Goal: Check status: Check status

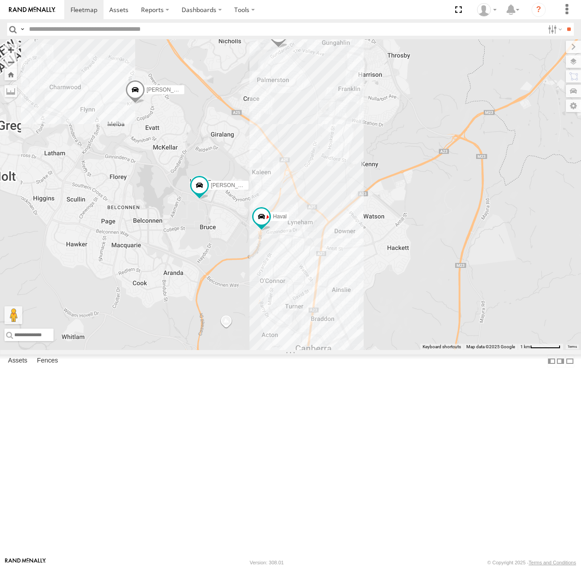
drag, startPoint x: 272, startPoint y: 203, endPoint x: 306, endPoint y: 220, distance: 38.1
click at [306, 220] on div "[PERSON_NAME] [PERSON_NAME] [PERSON_NAME] [PERSON_NAME]" at bounding box center [290, 194] width 581 height 311
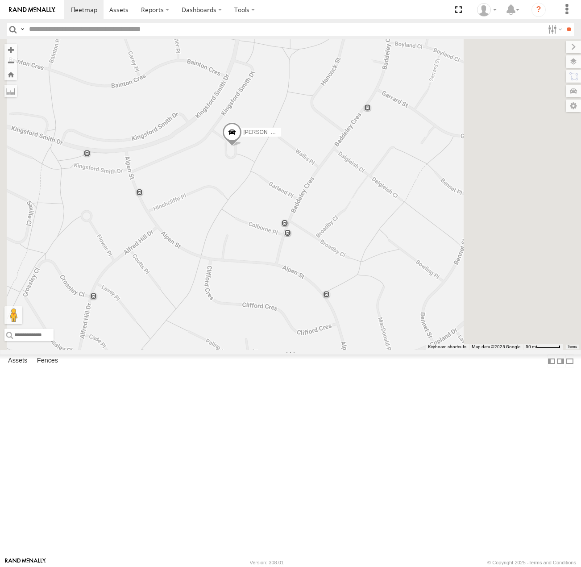
drag, startPoint x: 432, startPoint y: 251, endPoint x: 334, endPoint y: 304, distance: 111.7
click at [320, 323] on div "[PERSON_NAME] [PERSON_NAME] [PERSON_NAME] [PERSON_NAME]" at bounding box center [290, 194] width 581 height 311
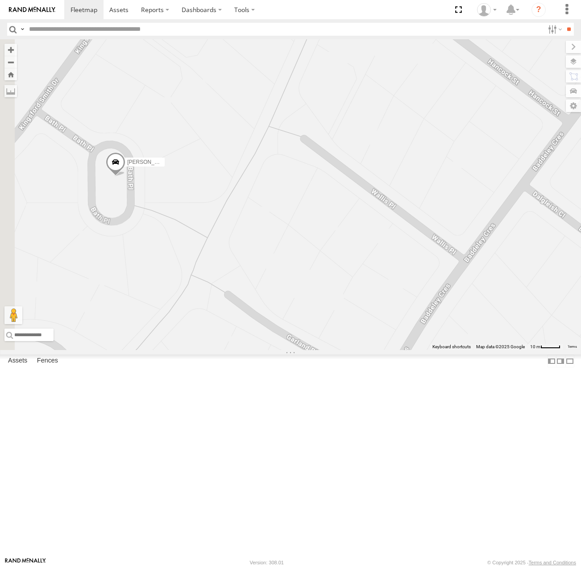
drag, startPoint x: 273, startPoint y: 281, endPoint x: 290, endPoint y: 276, distance: 18.2
click at [326, 281] on div "[PERSON_NAME] [PERSON_NAME] [PERSON_NAME] [PERSON_NAME]" at bounding box center [290, 194] width 581 height 311
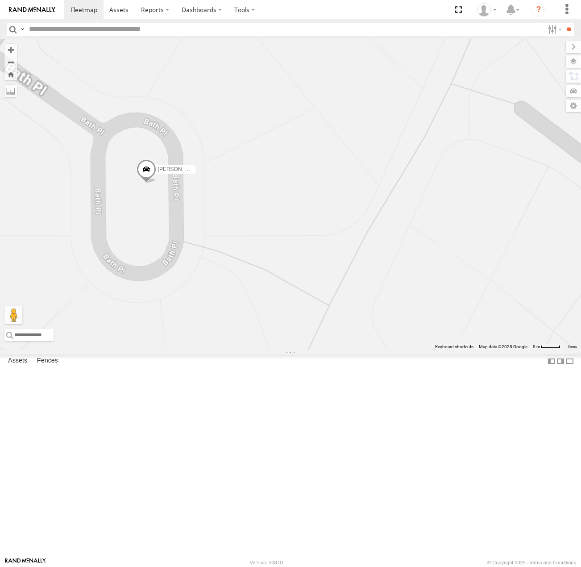
click at [156, 184] on span at bounding box center [147, 171] width 20 height 24
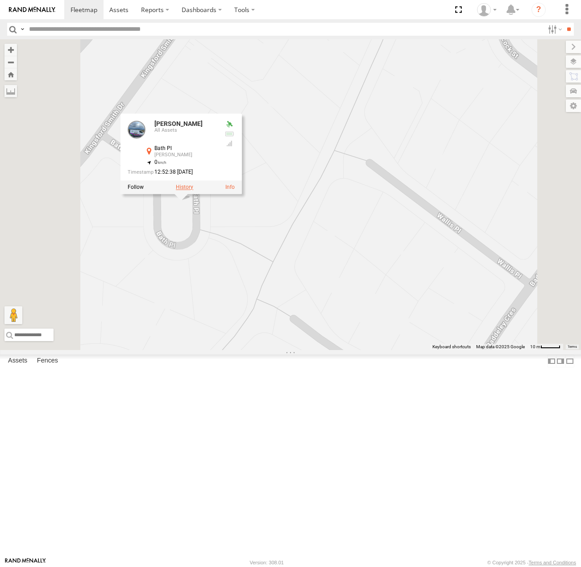
click at [193, 190] on label at bounding box center [184, 187] width 17 height 6
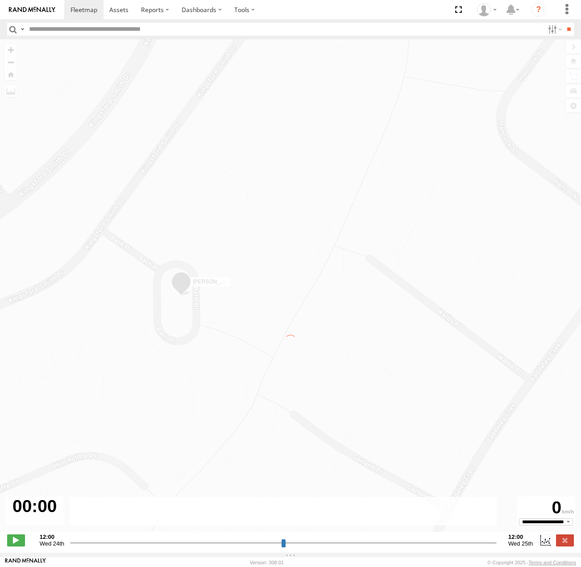
type input "**********"
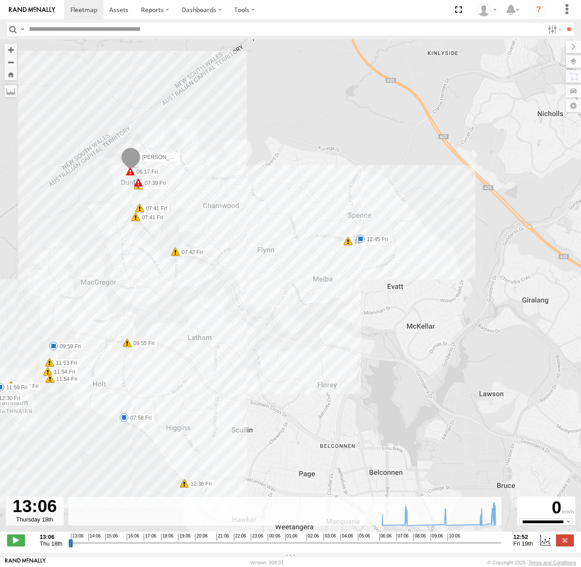
drag, startPoint x: 425, startPoint y: 249, endPoint x: 335, endPoint y: 268, distance: 91.7
click at [315, 284] on div "[PERSON_NAME] 06:17 Fri 06:25 Fri 06:25 Fri 07:39 Fri 07:41 Fri 07:41 Fri 07:42…" at bounding box center [290, 290] width 581 height 502
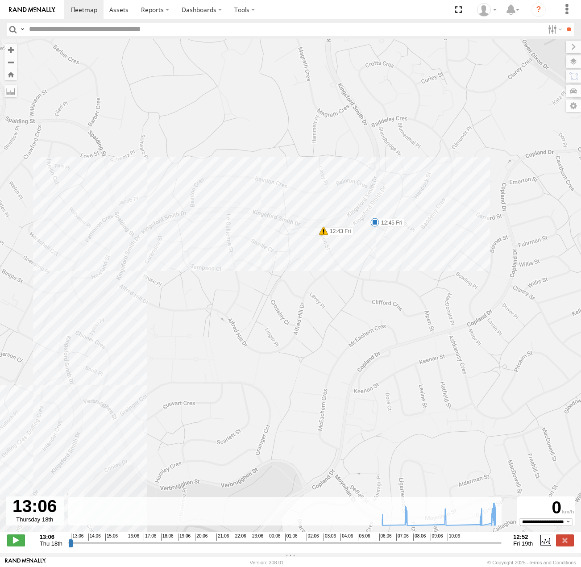
click at [377, 222] on span at bounding box center [375, 222] width 9 height 9
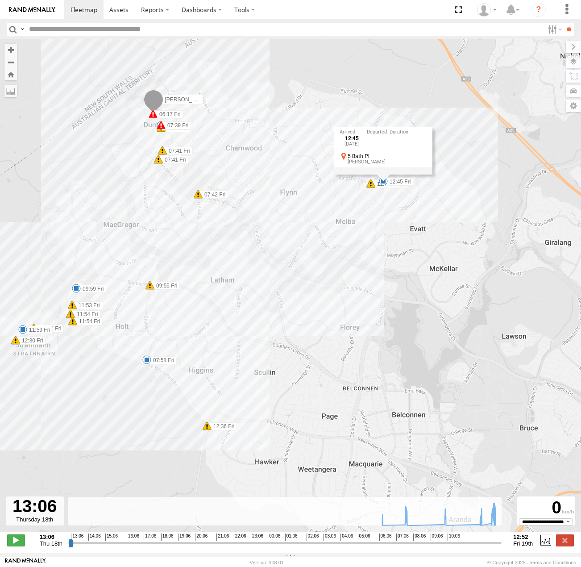
click at [144, 361] on span at bounding box center [146, 359] width 9 height 9
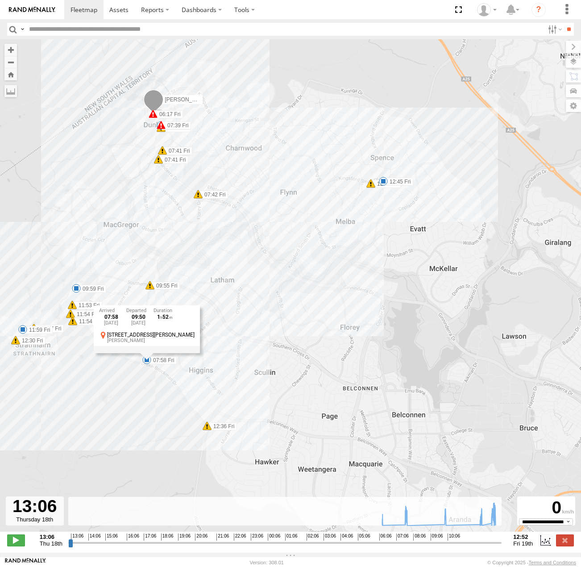
click at [144, 353] on div "07:58 [DATE] 09:50 [DATE] 1 52 3 [PERSON_NAME] [GEOGRAPHIC_DATA][PERSON_NAME]" at bounding box center [147, 329] width 106 height 48
click at [75, 293] on span at bounding box center [76, 288] width 9 height 9
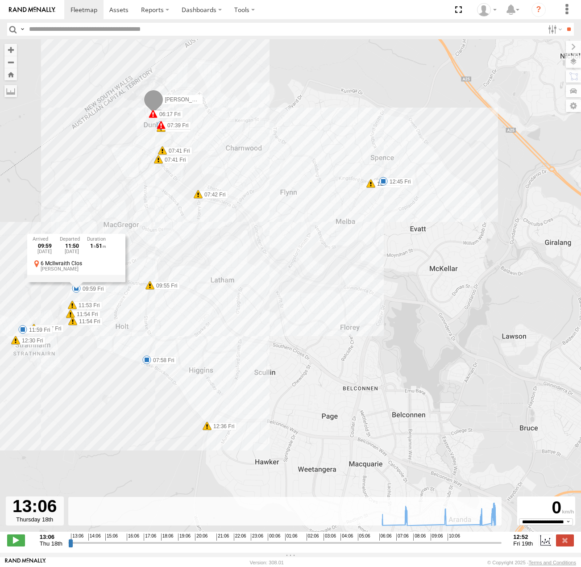
click at [75, 282] on div "09:59 [DATE] 11:50 [DATE] 1 51 6 McIlwraith [PERSON_NAME]" at bounding box center [76, 258] width 98 height 48
click at [20, 332] on span at bounding box center [22, 329] width 9 height 9
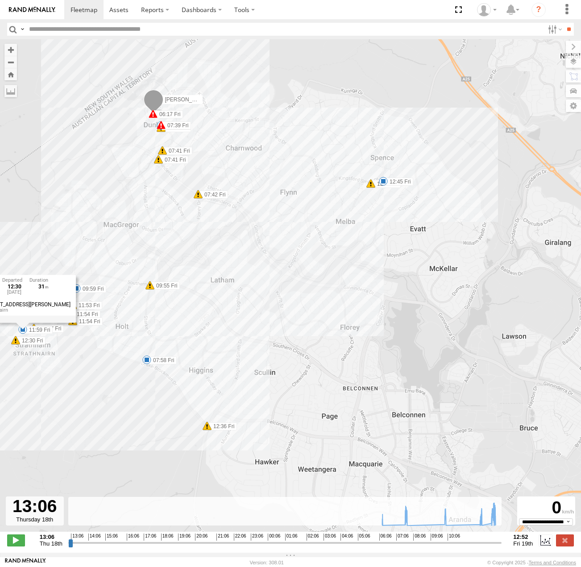
click at [20, 322] on div "11:59 [DATE] 12:30 [DATE] 21 [PERSON_NAME] St Strathnairn" at bounding box center [23, 299] width 106 height 48
click at [384, 184] on span at bounding box center [383, 181] width 9 height 9
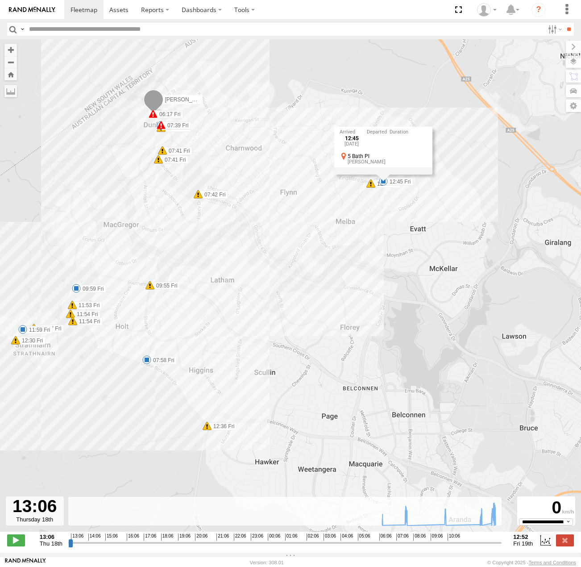
click at [18, 334] on div "[PERSON_NAME] 06:17 Fri 06:25 Fri 06:25 Fri 07:39 Fri 07:41 Fri 07:41 Fri 07:42…" at bounding box center [290, 290] width 581 height 502
click at [24, 331] on span at bounding box center [22, 329] width 9 height 9
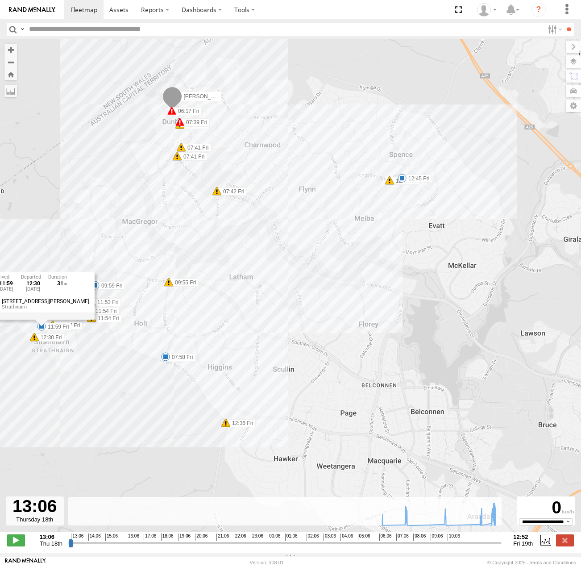
drag, startPoint x: 76, startPoint y: 388, endPoint x: 189, endPoint y: 354, distance: 118.4
click at [211, 381] on div "[PERSON_NAME] 06:17 Fri 06:25 Fri 06:25 Fri 07:39 Fri 07:41 Fri 07:41 Fri 07:42…" at bounding box center [290, 290] width 581 height 502
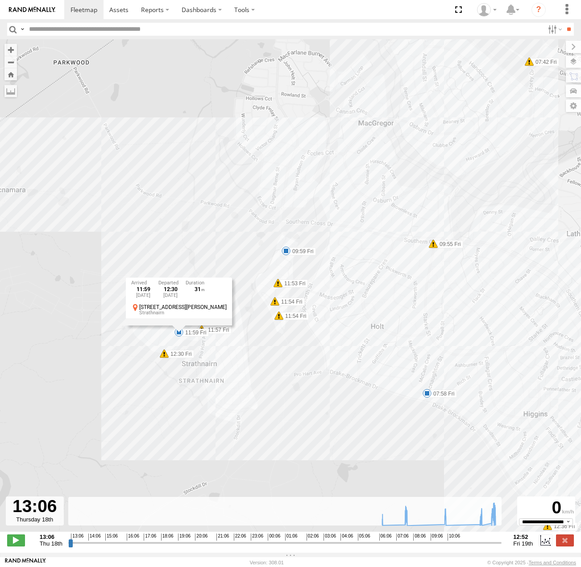
click at [184, 342] on div "[PERSON_NAME] 06:17 Fri 06:25 Fri 06:25 Fri 07:39 Fri 07:41 Fri 07:41 Fri 07:42…" at bounding box center [290, 290] width 581 height 502
click at [180, 334] on span at bounding box center [179, 332] width 9 height 9
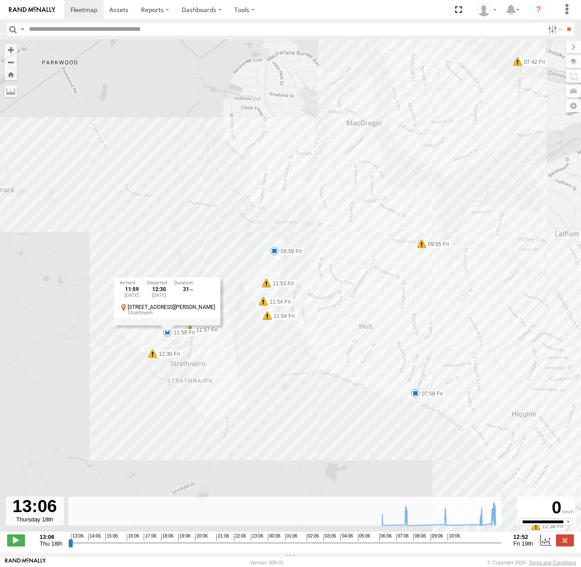
click at [276, 252] on span at bounding box center [274, 250] width 9 height 9
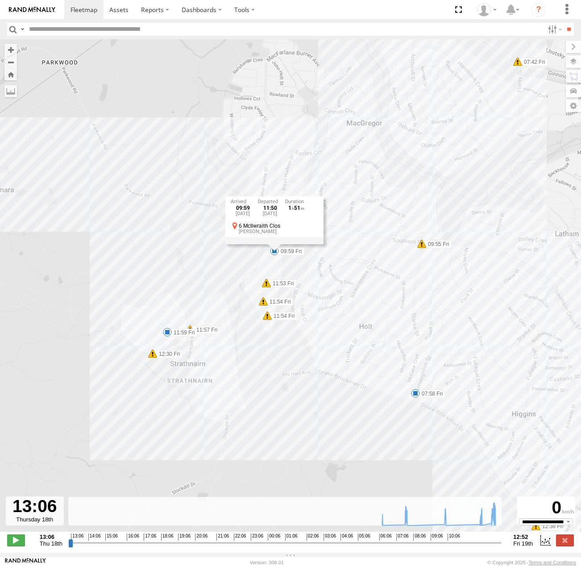
click at [276, 244] on div "09:59 [DATE] 11:50 [DATE] 1 51 6 McIlwraith [PERSON_NAME]" at bounding box center [275, 220] width 98 height 48
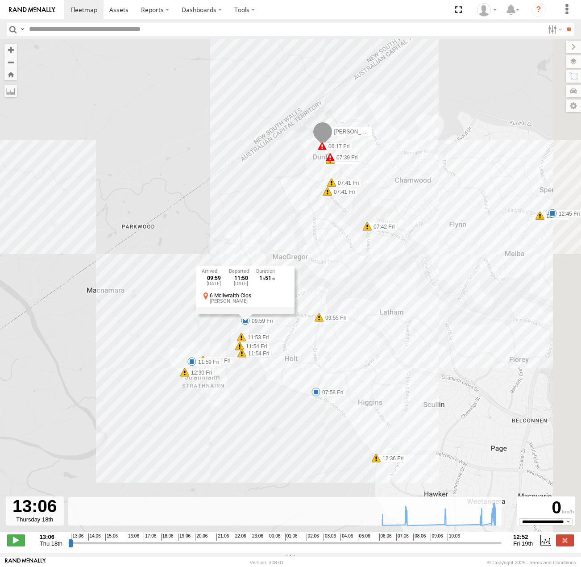
drag, startPoint x: 351, startPoint y: 409, endPoint x: 274, endPoint y: 425, distance: 78.9
click at [274, 425] on div "[PERSON_NAME] 06:17 Fri 06:25 Fri 06:25 Fri 07:39 Fri 07:41 Fri 07:41 Fri 07:42…" at bounding box center [290, 290] width 581 height 502
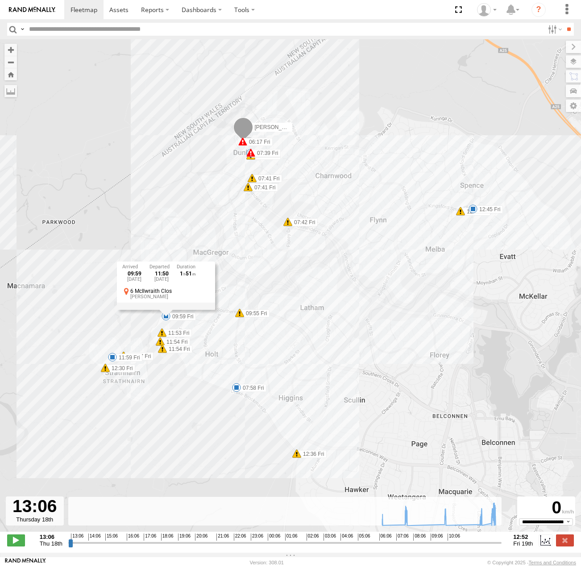
drag, startPoint x: 287, startPoint y: 425, endPoint x: 180, endPoint y: 413, distance: 107.4
click at [180, 413] on div "[PERSON_NAME] 06:17 Fri 06:25 Fri 06:25 Fri 07:39 Fri 07:41 Fri 07:41 Fri 07:42…" at bounding box center [290, 290] width 581 height 502
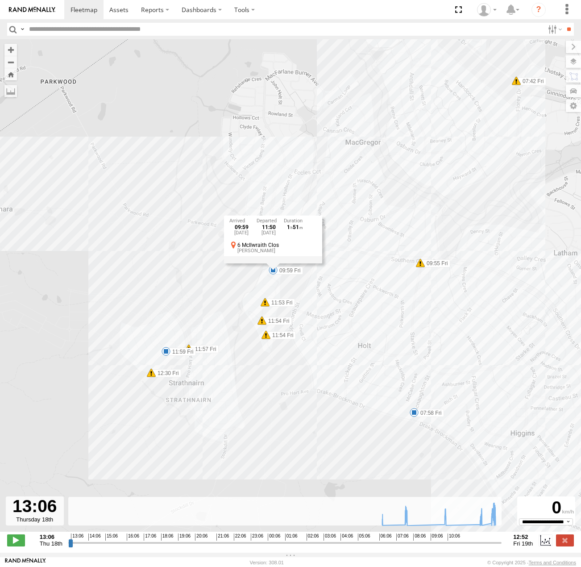
click at [166, 353] on span at bounding box center [166, 351] width 9 height 9
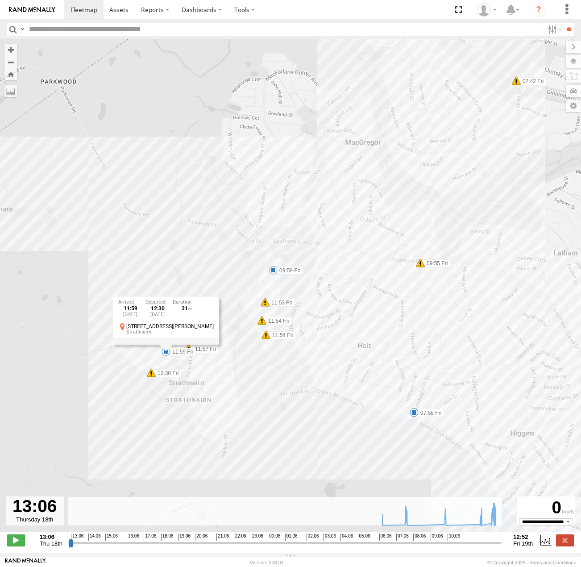
click at [166, 345] on div "11:59 [DATE] 12:30 [DATE] 21 [PERSON_NAME] St Strathnairn" at bounding box center [166, 321] width 106 height 48
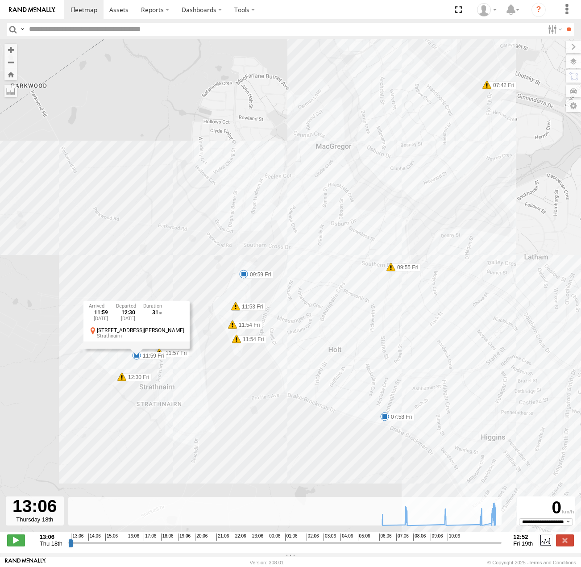
drag, startPoint x: 411, startPoint y: 320, endPoint x: 311, endPoint y: 336, distance: 100.8
click at [311, 336] on div "[PERSON_NAME] 06:17 Fri 06:25 Fri 06:25 Fri 07:39 Fri 07:41 Fri 07:41 Fri 07:42…" at bounding box center [290, 290] width 581 height 502
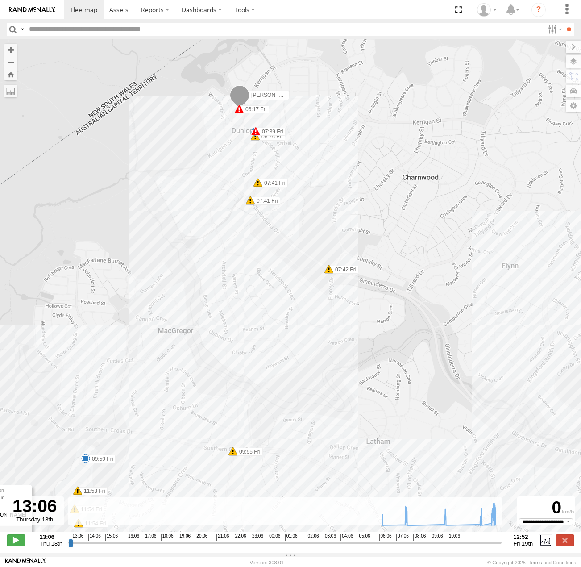
drag, startPoint x: 397, startPoint y: 232, endPoint x: 312, endPoint y: 127, distance: 134.9
click at [314, 132] on div "[PERSON_NAME] 06:17 Fri 06:25 Fri 06:25 Fri 07:39 Fri 07:41 Fri 07:41 Fri 07:42…" at bounding box center [290, 290] width 581 height 502
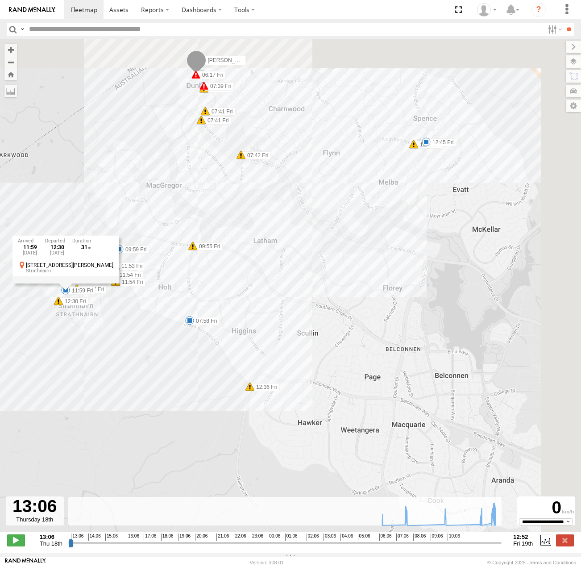
drag, startPoint x: 393, startPoint y: 190, endPoint x: 294, endPoint y: 261, distance: 122.2
click at [294, 261] on div "[PERSON_NAME] 06:17 Fri 06:25 Fri 06:25 Fri 07:39 Fri 07:41 Fri 07:41 Fri 07:42…" at bounding box center [290, 290] width 581 height 502
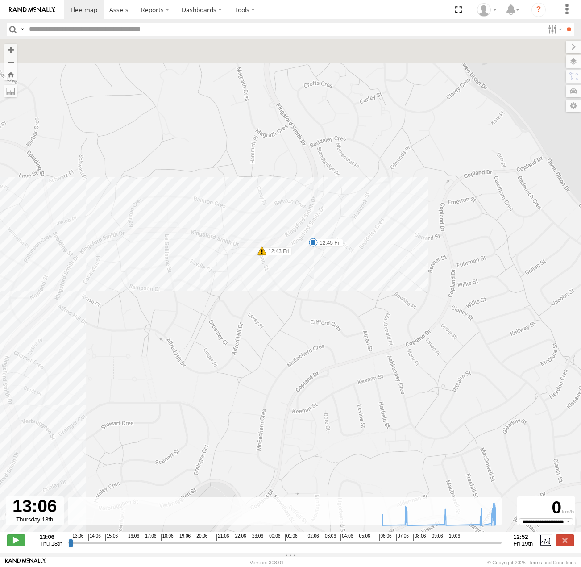
drag, startPoint x: 332, startPoint y: 288, endPoint x: 332, endPoint y: 323, distance: 34.8
click at [332, 324] on div "[PERSON_NAME] 06:17 Fri 06:25 Fri 06:25 Fri 07:39 Fri 07:41 Fri 07:41 Fri 07:42…" at bounding box center [290, 290] width 581 height 502
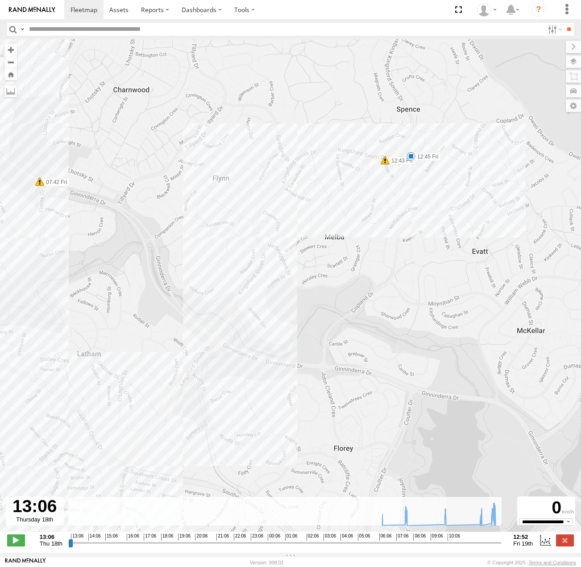
drag, startPoint x: 237, startPoint y: 334, endPoint x: 335, endPoint y: 223, distance: 149.0
click at [339, 218] on div "[PERSON_NAME] 06:17 Fri 06:25 Fri 06:25 Fri 07:39 Fri 07:41 Fri 07:41 Fri 07:42…" at bounding box center [290, 290] width 581 height 502
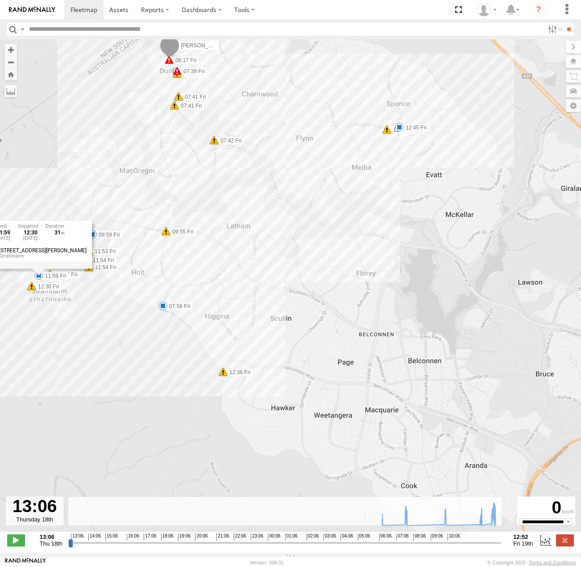
drag, startPoint x: 254, startPoint y: 395, endPoint x: 282, endPoint y: 322, distance: 78.2
click at [300, 316] on div "[PERSON_NAME] 06:17 Fri 06:25 Fri 06:25 Fri 07:39 Fri 07:41 Fri 07:41 Fri 07:42…" at bounding box center [290, 290] width 581 height 502
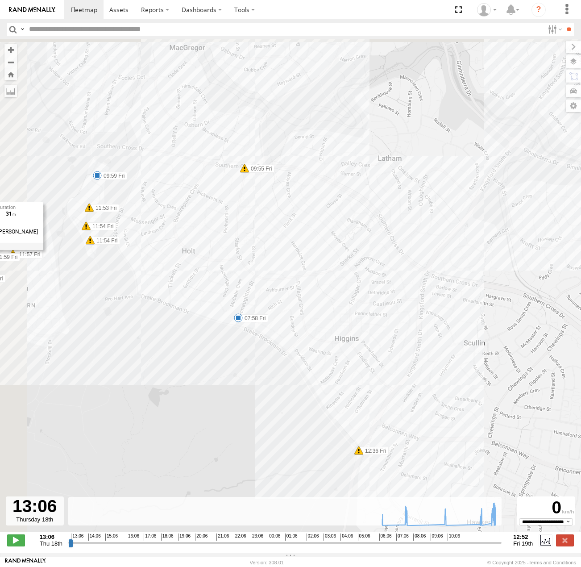
drag, startPoint x: 170, startPoint y: 327, endPoint x: 246, endPoint y: 384, distance: 95.5
click at [246, 384] on div "[PERSON_NAME] 06:17 Fri 06:25 Fri 06:25 Fri 07:39 Fri 07:41 Fri 07:41 Fri 07:42…" at bounding box center [290, 290] width 581 height 502
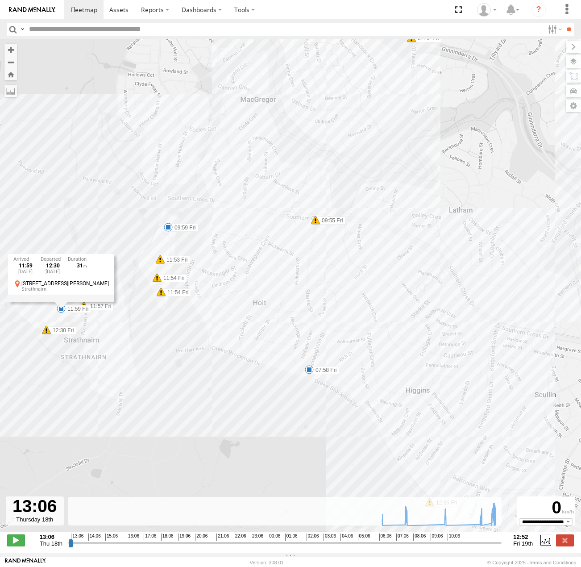
drag, startPoint x: 210, startPoint y: 277, endPoint x: 226, endPoint y: 315, distance: 40.8
click at [226, 315] on div "[PERSON_NAME] 06:17 Fri 06:25 Fri 06:25 Fri 07:39 Fri 07:41 Fri 07:41 Fri 07:42…" at bounding box center [290, 290] width 581 height 502
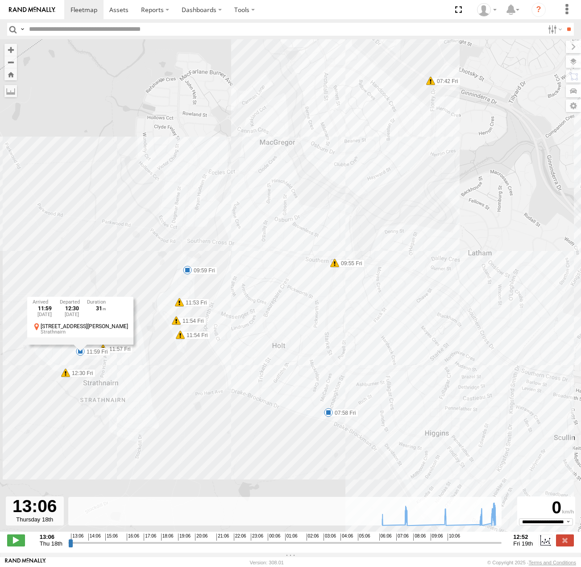
click at [177, 364] on div "[PERSON_NAME] 06:17 Fri 06:25 Fri 06:25 Fri 07:39 Fri 07:41 Fri 07:41 Fri 07:42…" at bounding box center [290, 290] width 581 height 502
click at [83, 355] on span at bounding box center [80, 351] width 9 height 9
click at [80, 237] on div "[PERSON_NAME] 06:17 Fri 06:25 Fri 06:25 Fri 07:39 Fri 07:41 Fri 07:41 Fri 07:42…" at bounding box center [290, 290] width 581 height 502
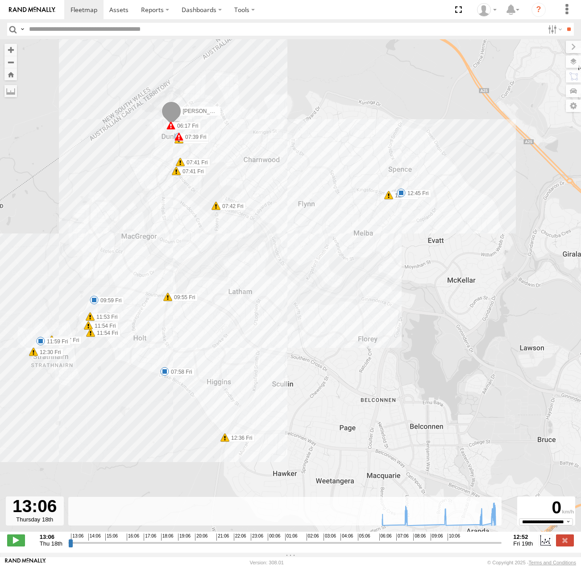
drag, startPoint x: 244, startPoint y: 253, endPoint x: 135, endPoint y: 316, distance: 125.6
click at [129, 319] on div "[PERSON_NAME] 06:17 Fri 06:25 Fri 06:25 Fri 07:39 Fri 07:41 Fri 07:41 Fri 07:42…" at bounding box center [290, 290] width 581 height 502
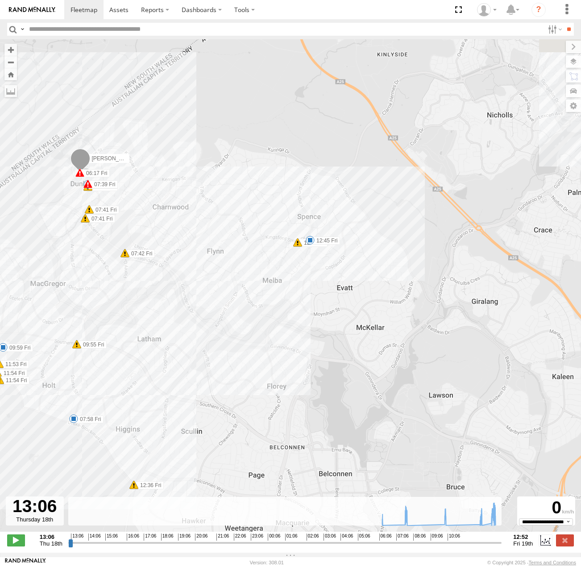
drag, startPoint x: 294, startPoint y: 251, endPoint x: 242, endPoint y: 281, distance: 60.0
click at [242, 281] on div "[PERSON_NAME] 06:17 Fri 06:25 Fri 06:25 Fri 07:39 Fri 07:41 Fri 07:41 Fri 07:42…" at bounding box center [290, 290] width 581 height 502
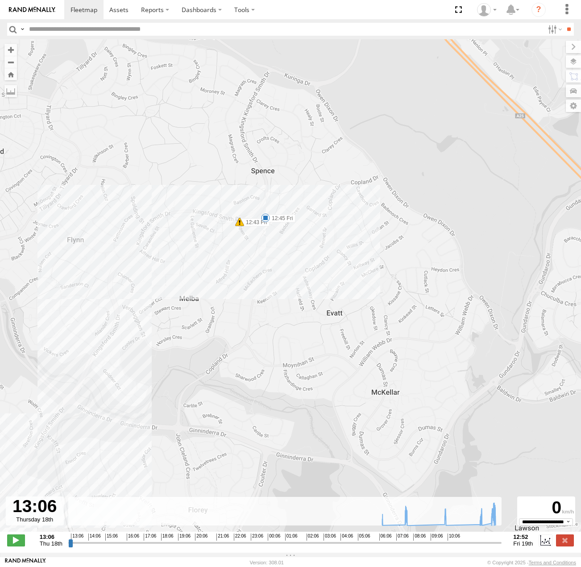
drag, startPoint x: 271, startPoint y: 235, endPoint x: 285, endPoint y: 290, distance: 56.8
click at [285, 290] on div "[PERSON_NAME] 06:17 Fri 06:25 Fri 06:25 Fri 07:39 Fri 07:41 Fri 07:41 Fri 07:42…" at bounding box center [290, 290] width 581 height 502
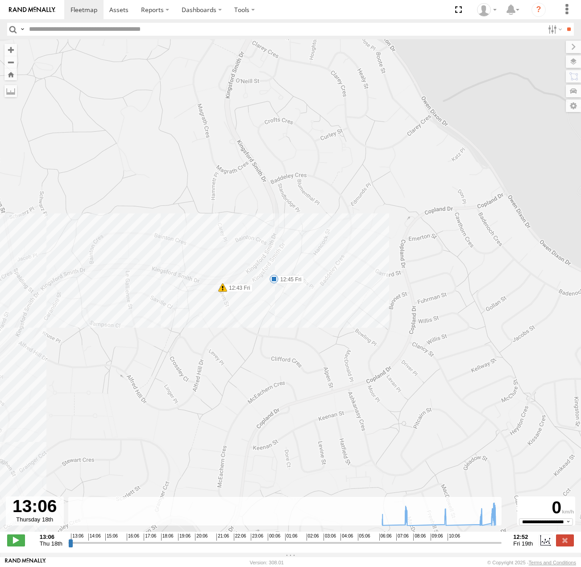
click at [278, 282] on span at bounding box center [274, 279] width 9 height 9
